Goal: Check status

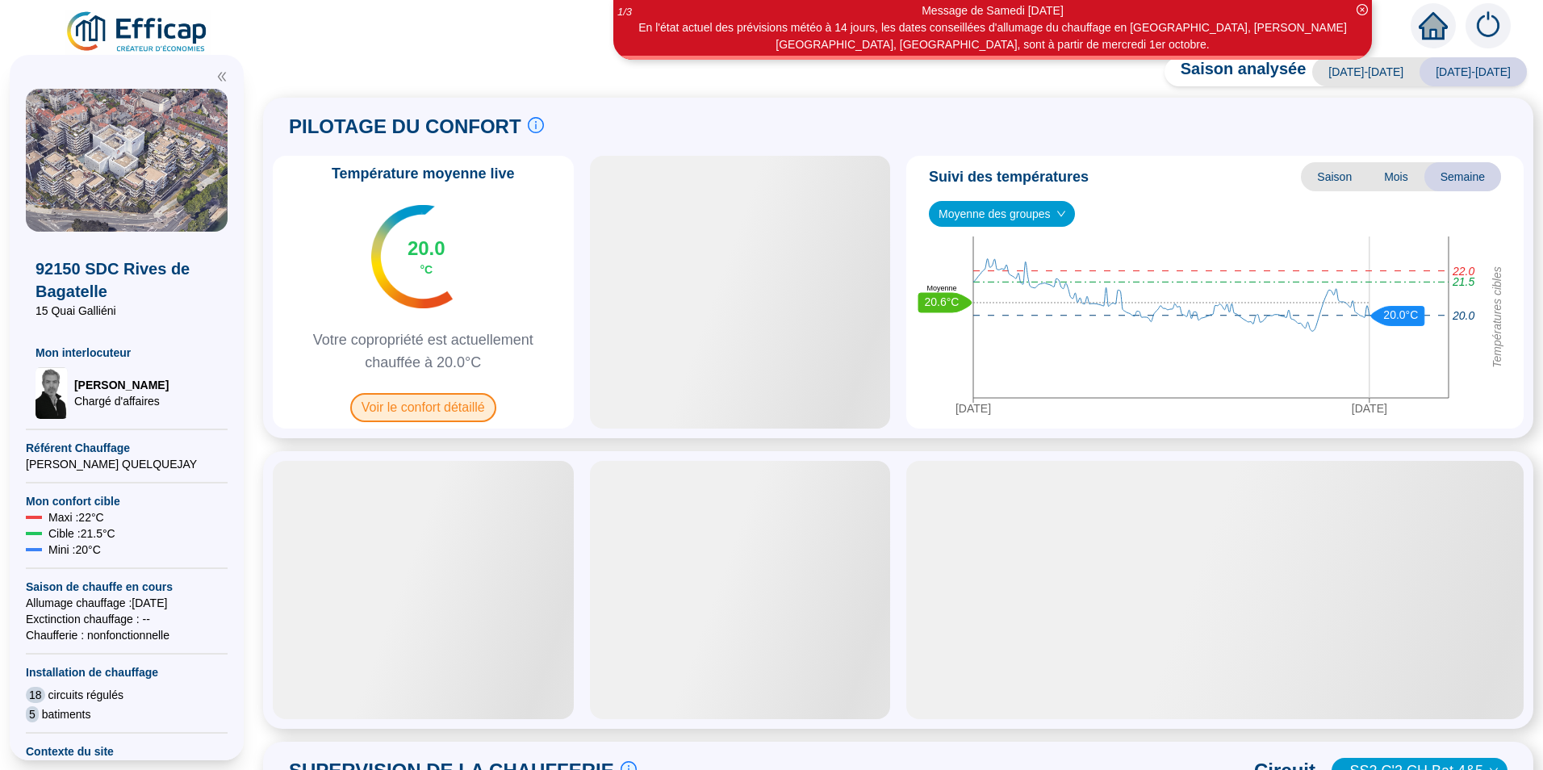
click at [441, 411] on span "Voir le confort détaillé" at bounding box center [423, 407] width 146 height 29
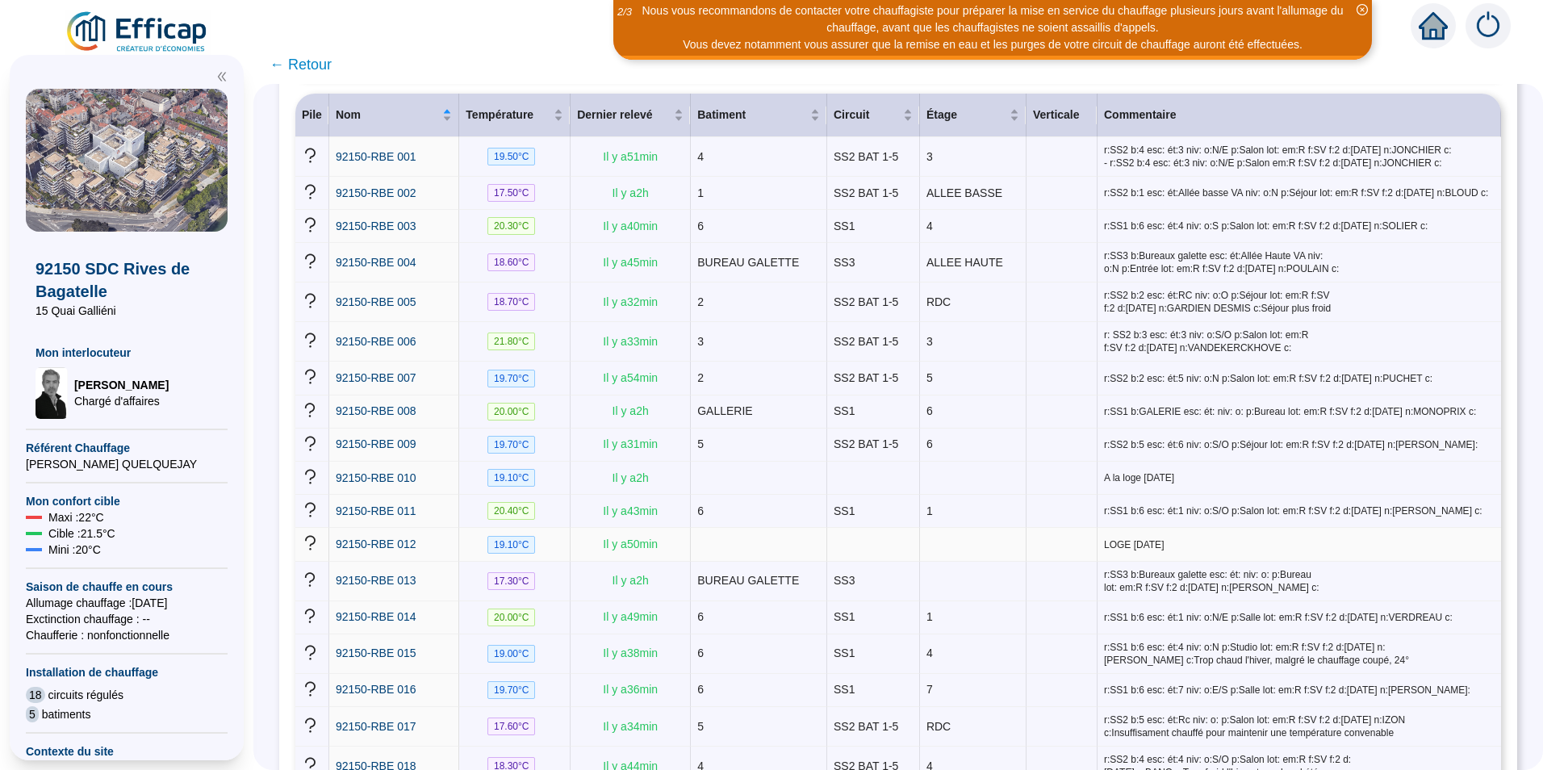
scroll to position [323, 0]
